Goal: Task Accomplishment & Management: Manage account settings

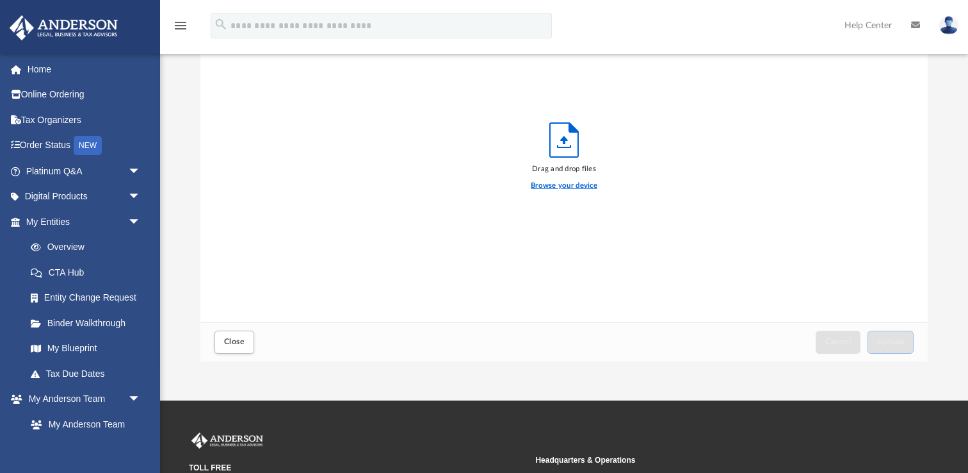
scroll to position [325, 727]
click at [556, 187] on label "Browse your device" at bounding box center [564, 186] width 67 height 12
click at [0, 0] on input "Browse your device" at bounding box center [0, 0] width 0 height 0
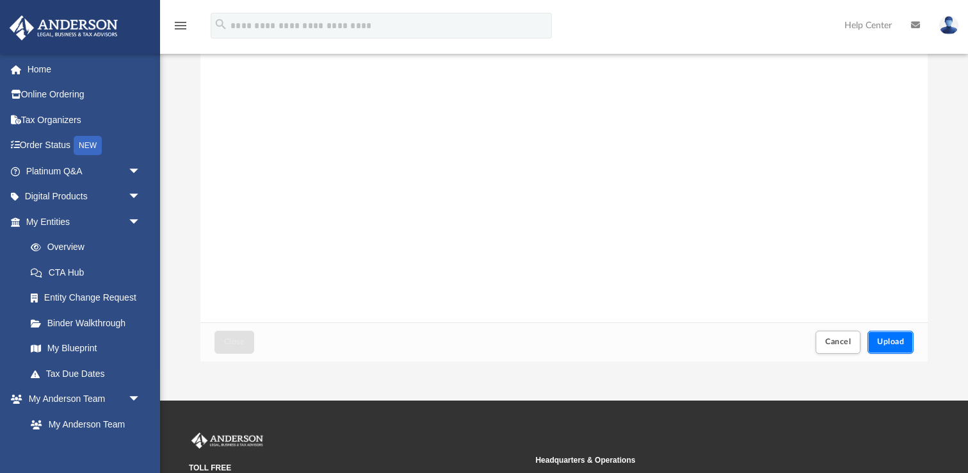
click at [890, 342] on span "Upload" at bounding box center [890, 342] width 27 height 8
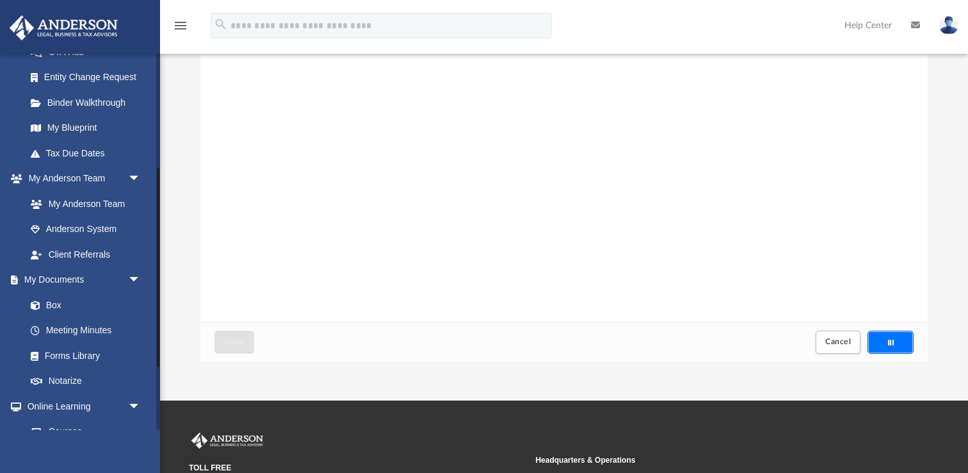
scroll to position [221, 0]
click at [52, 301] on link "Box" at bounding box center [89, 304] width 142 height 26
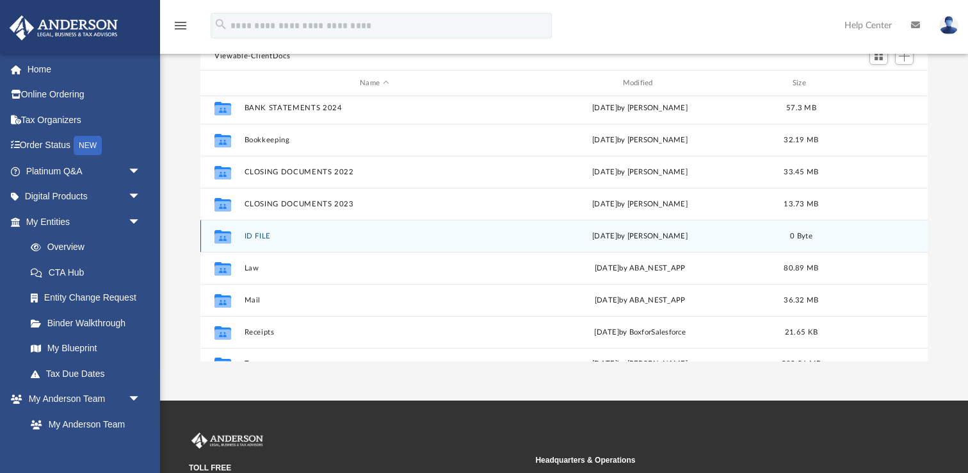
scroll to position [86, 0]
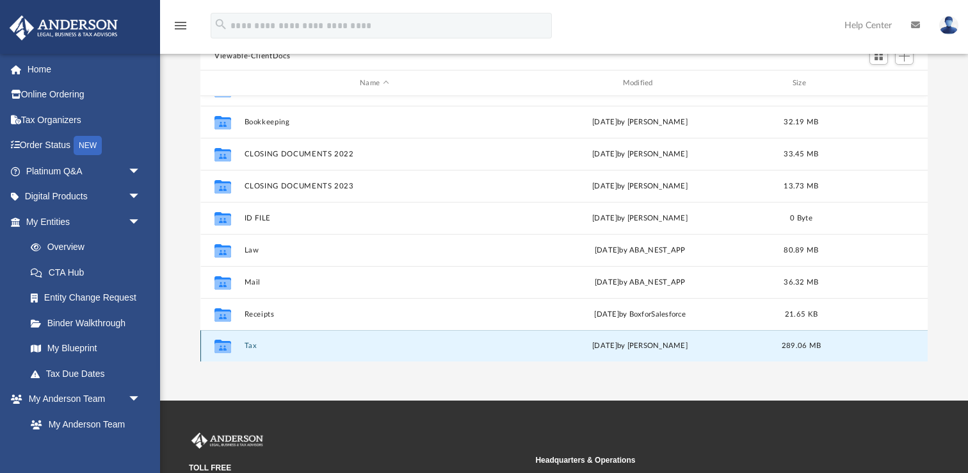
click at [250, 346] on button "Tax" at bounding box center [375, 345] width 260 height 8
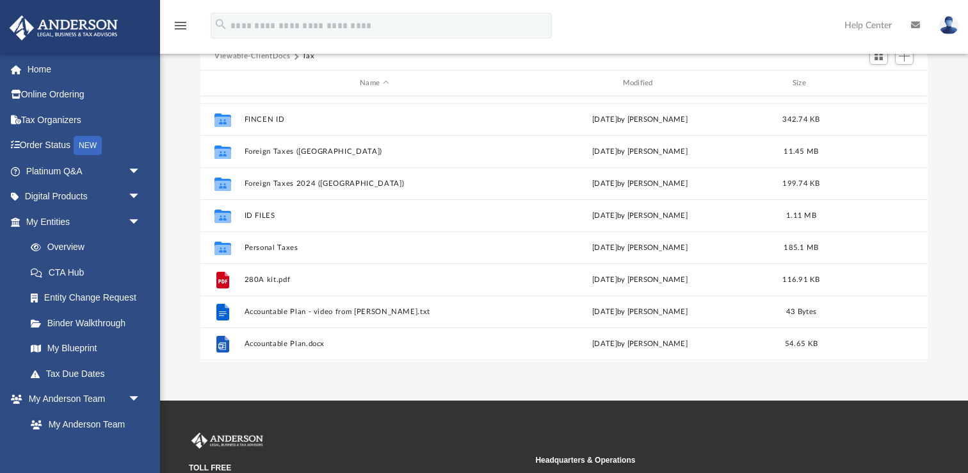
scroll to position [85, 0]
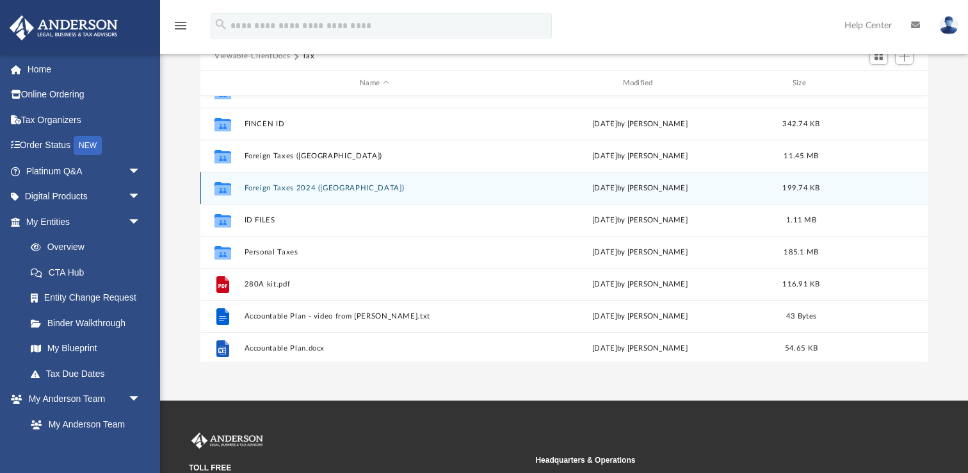
click at [316, 188] on button "Foreign Taxes 2024 ([GEOGRAPHIC_DATA])" at bounding box center [375, 188] width 260 height 8
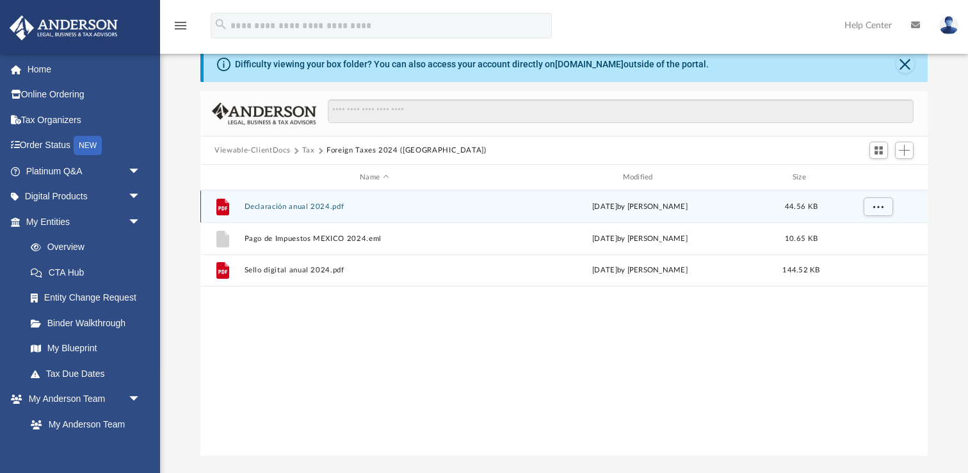
scroll to position [29, 0]
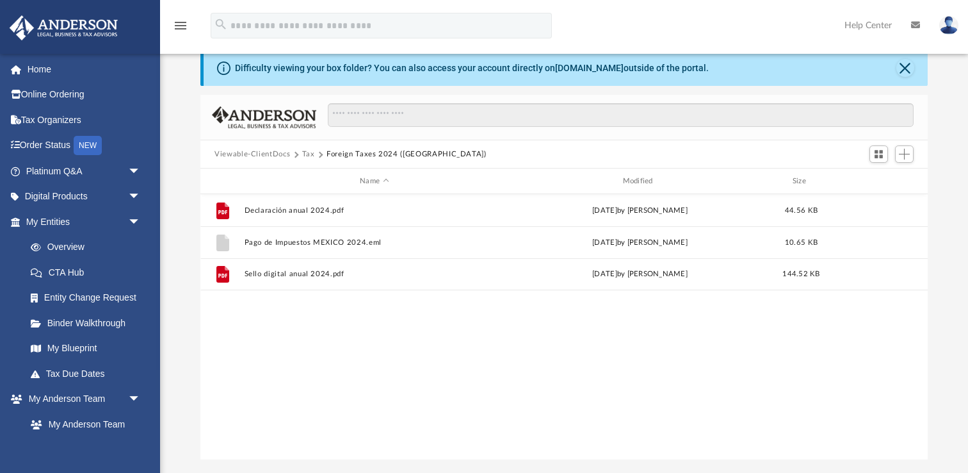
click at [313, 152] on button "Tax" at bounding box center [308, 155] width 13 height 12
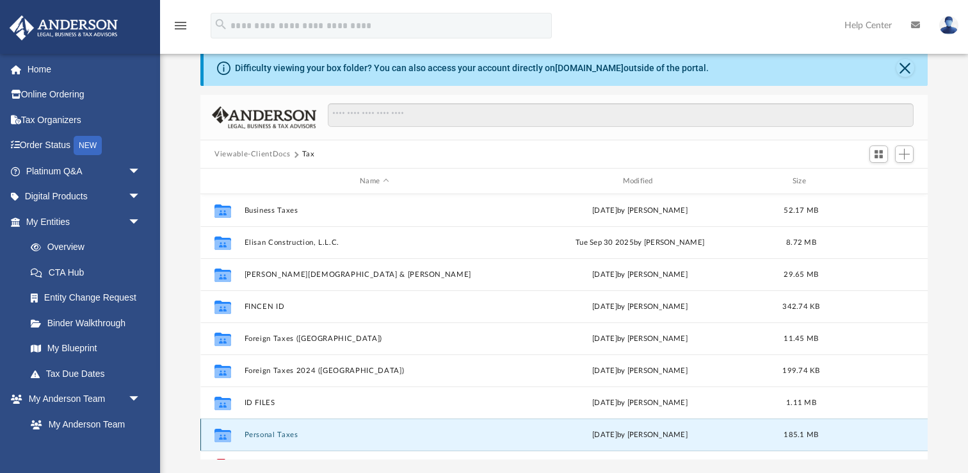
click at [270, 433] on button "Personal Taxes" at bounding box center [375, 434] width 260 height 8
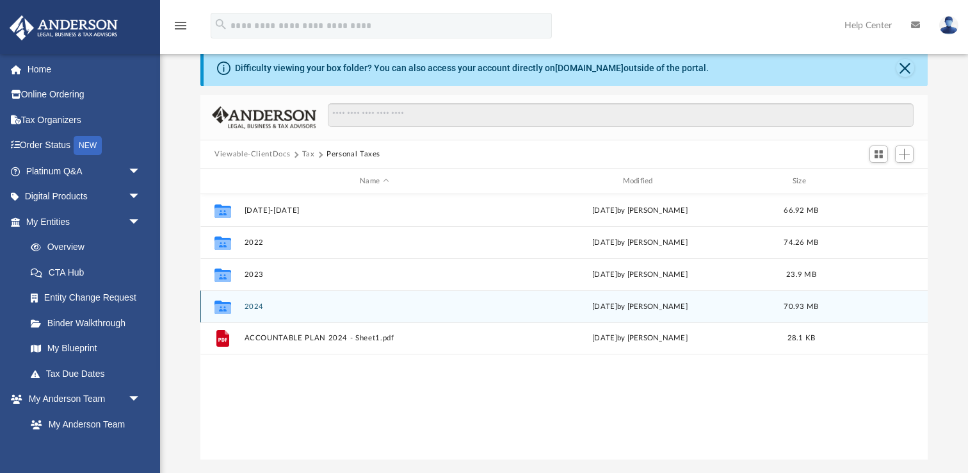
click at [262, 304] on button "2024" at bounding box center [375, 306] width 260 height 8
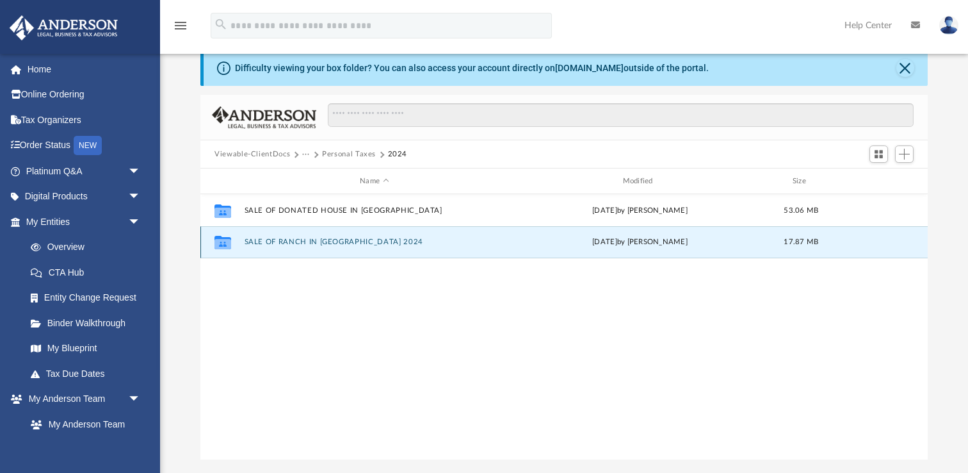
click at [286, 239] on button "SALE OF RANCH IN [GEOGRAPHIC_DATA] 2024" at bounding box center [375, 242] width 260 height 8
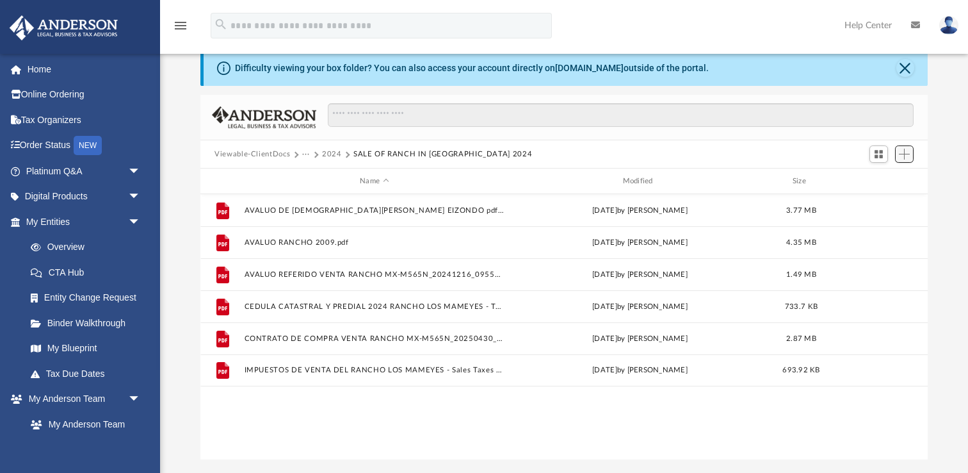
click at [905, 158] on span "Add" at bounding box center [904, 154] width 11 height 11
click at [878, 178] on li "Upload" at bounding box center [886, 178] width 41 height 13
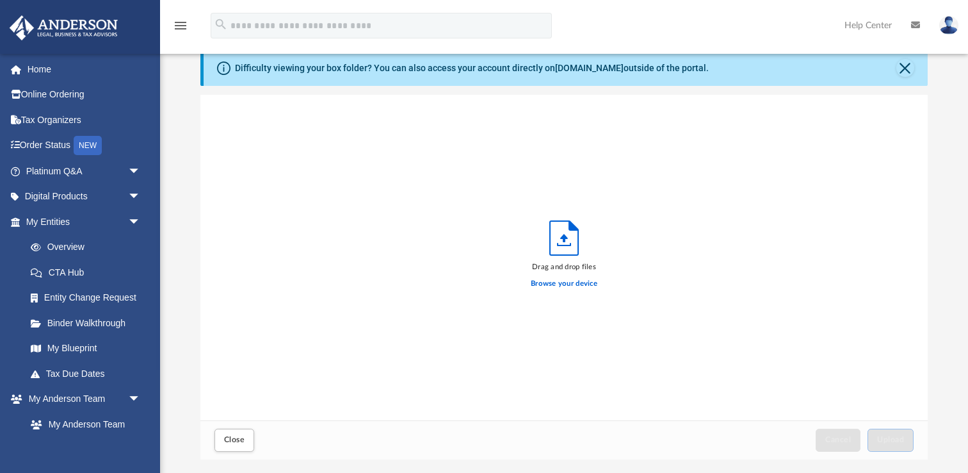
scroll to position [325, 727]
click at [573, 284] on label "Browse your device" at bounding box center [564, 284] width 67 height 12
click at [0, 0] on input "Browse your device" at bounding box center [0, 0] width 0 height 0
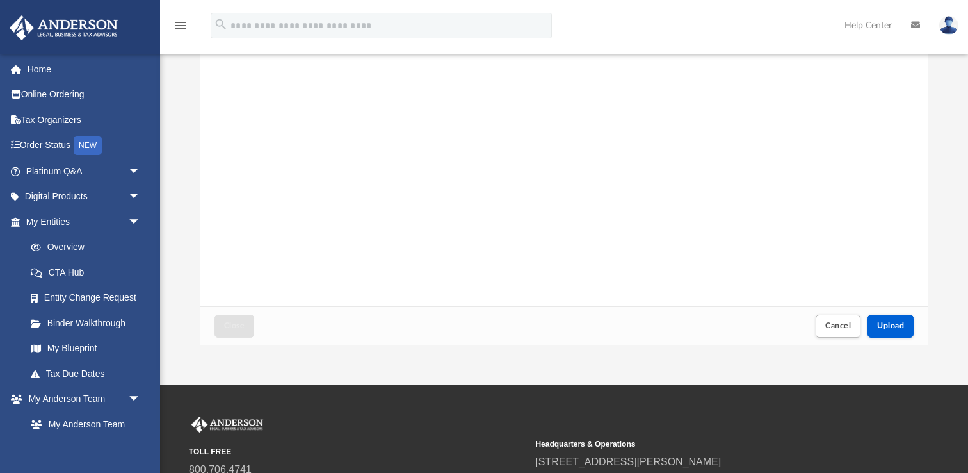
scroll to position [171, 0]
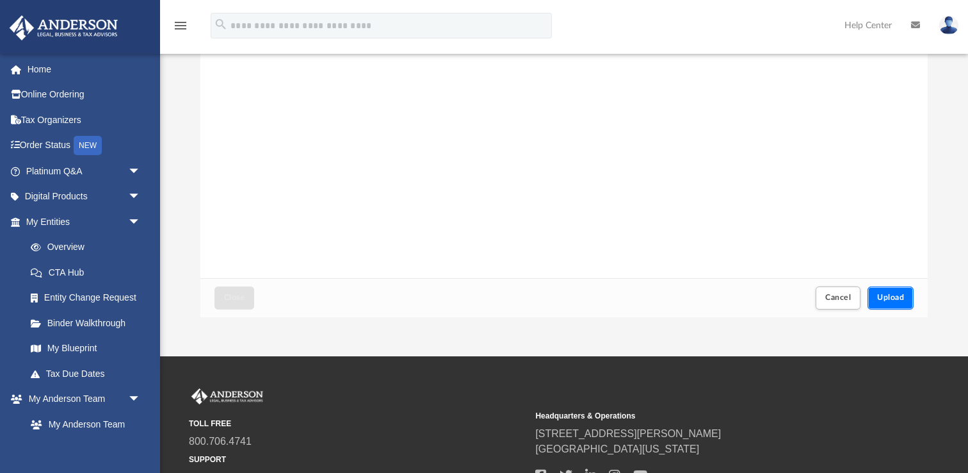
click at [892, 298] on span "Upload" at bounding box center [890, 297] width 27 height 8
click at [230, 293] on span "Close" at bounding box center [234, 297] width 20 height 8
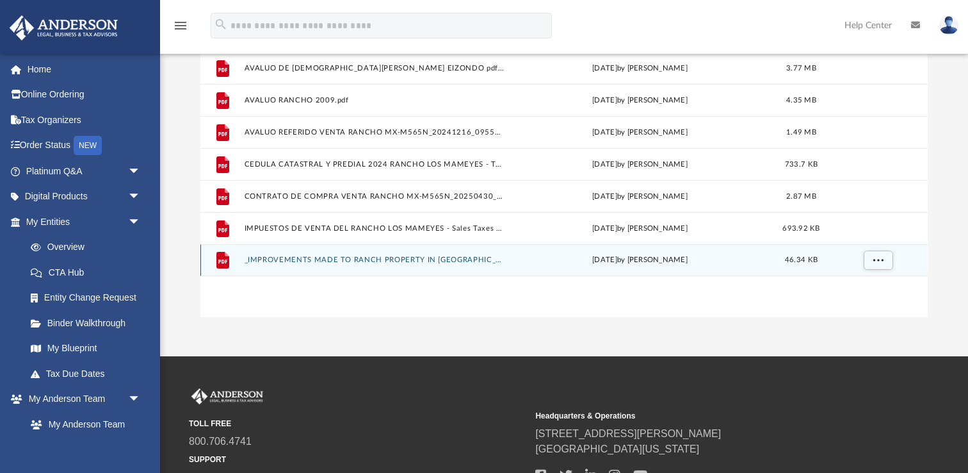
click at [312, 259] on button "_IMPROVEMENTS MADE TO RANCH PROPERTY IN [GEOGRAPHIC_DATA], [GEOGRAPHIC_DATA], […" at bounding box center [375, 260] width 260 height 8
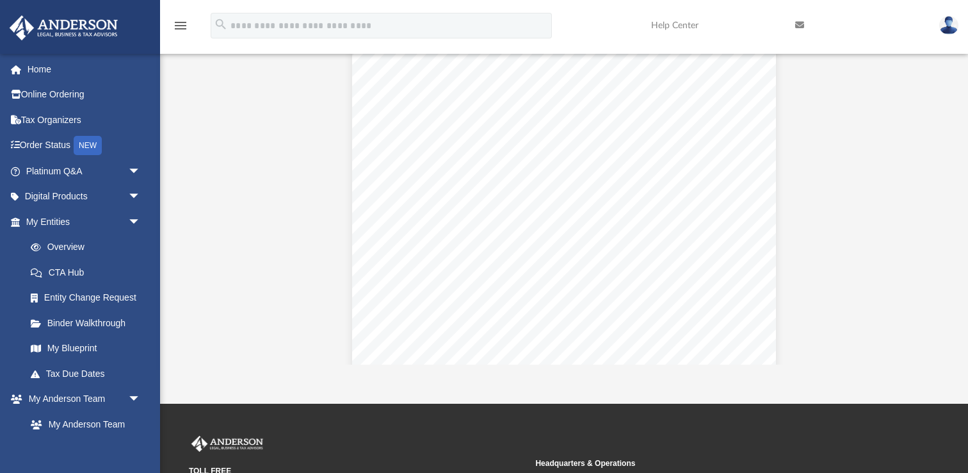
scroll to position [0, 0]
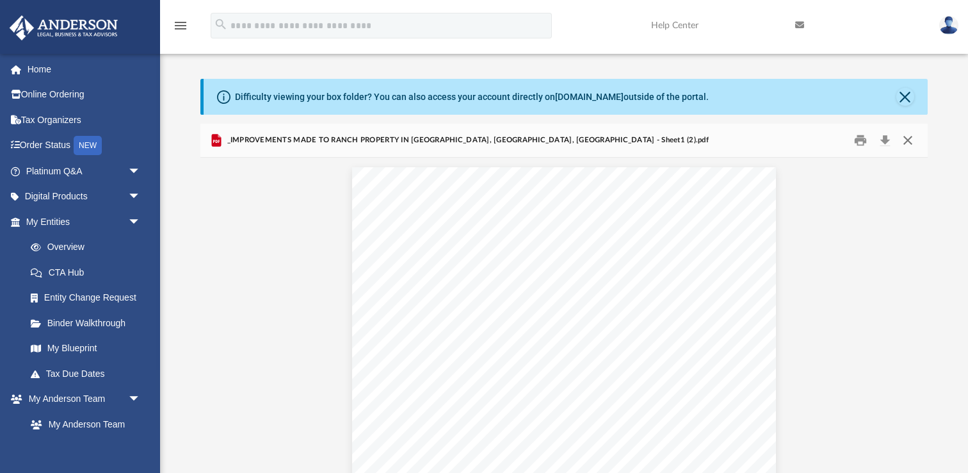
click at [907, 139] on button "Close" at bounding box center [908, 141] width 23 height 20
